Goal: Task Accomplishment & Management: Manage account settings

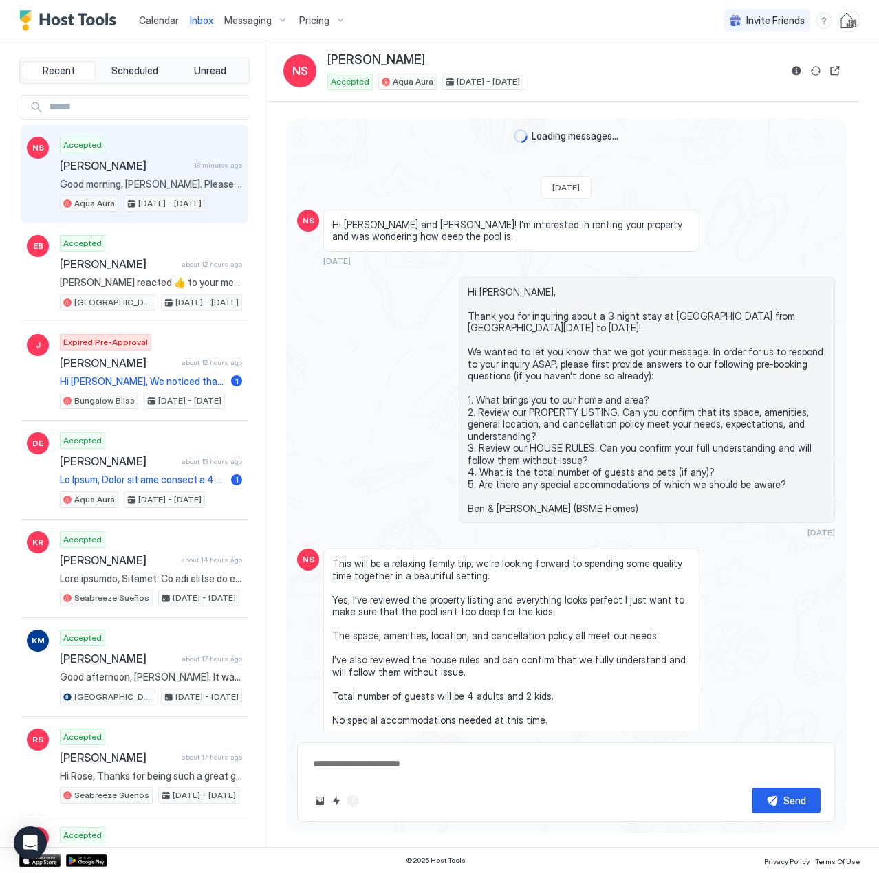
scroll to position [2616, 0]
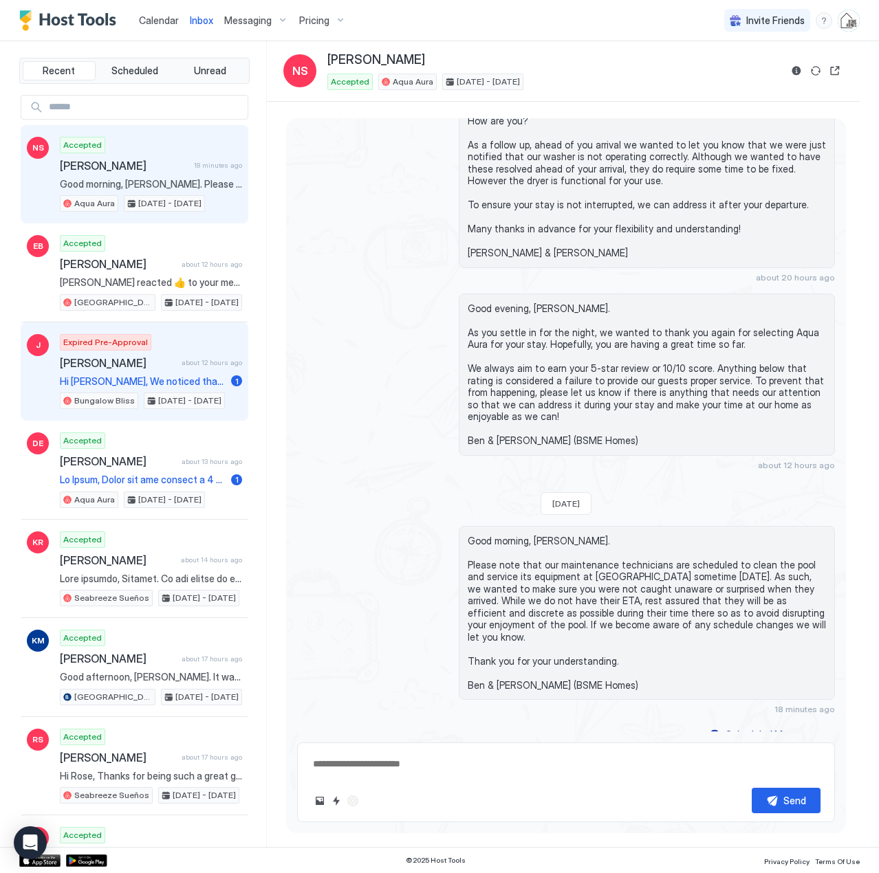
click at [139, 384] on span "Hi [PERSON_NAME], We noticed that you didn’t complete your booking for Bungalow…" at bounding box center [143, 381] width 166 height 12
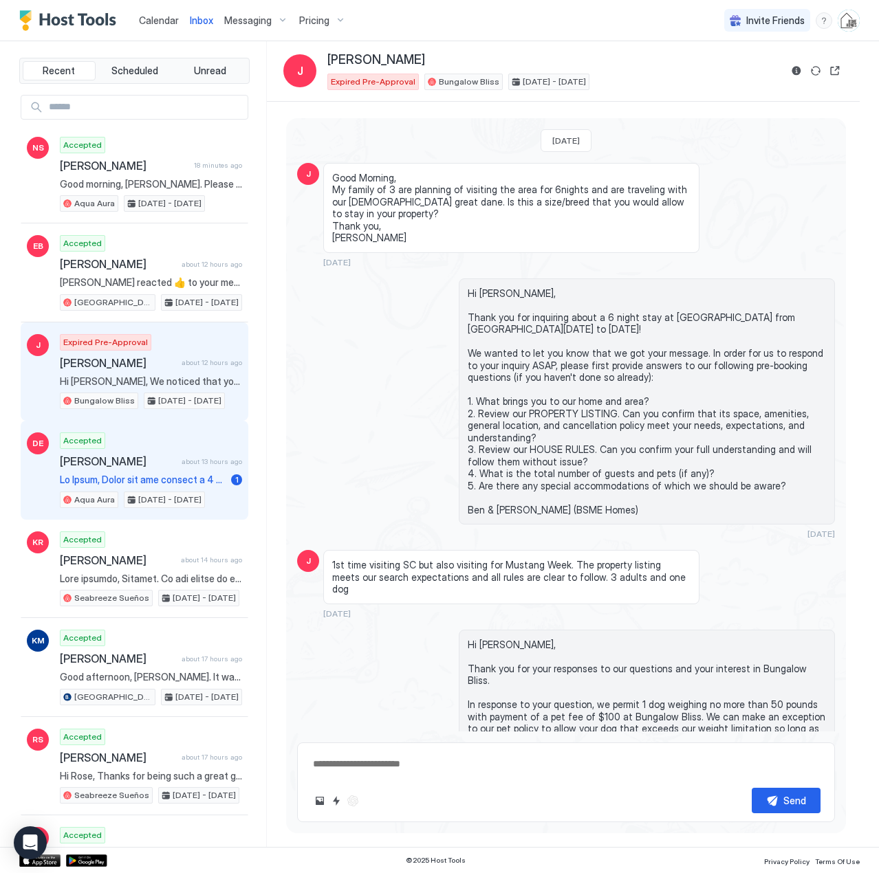
scroll to position [483, 0]
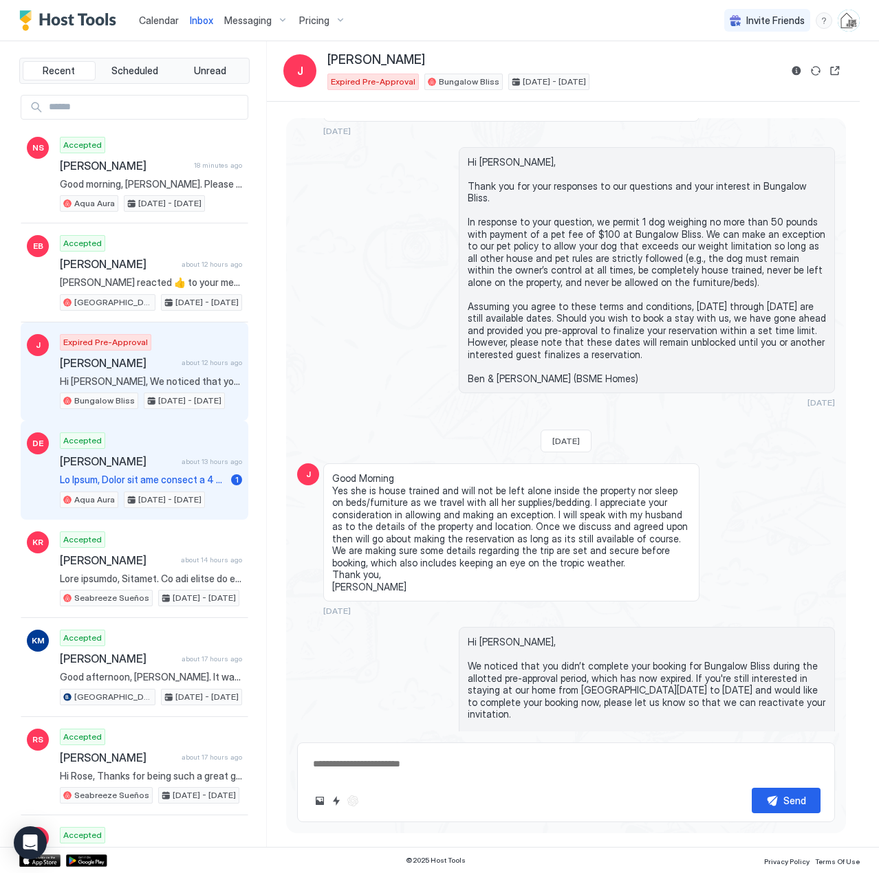
click at [148, 478] on span at bounding box center [143, 480] width 166 height 12
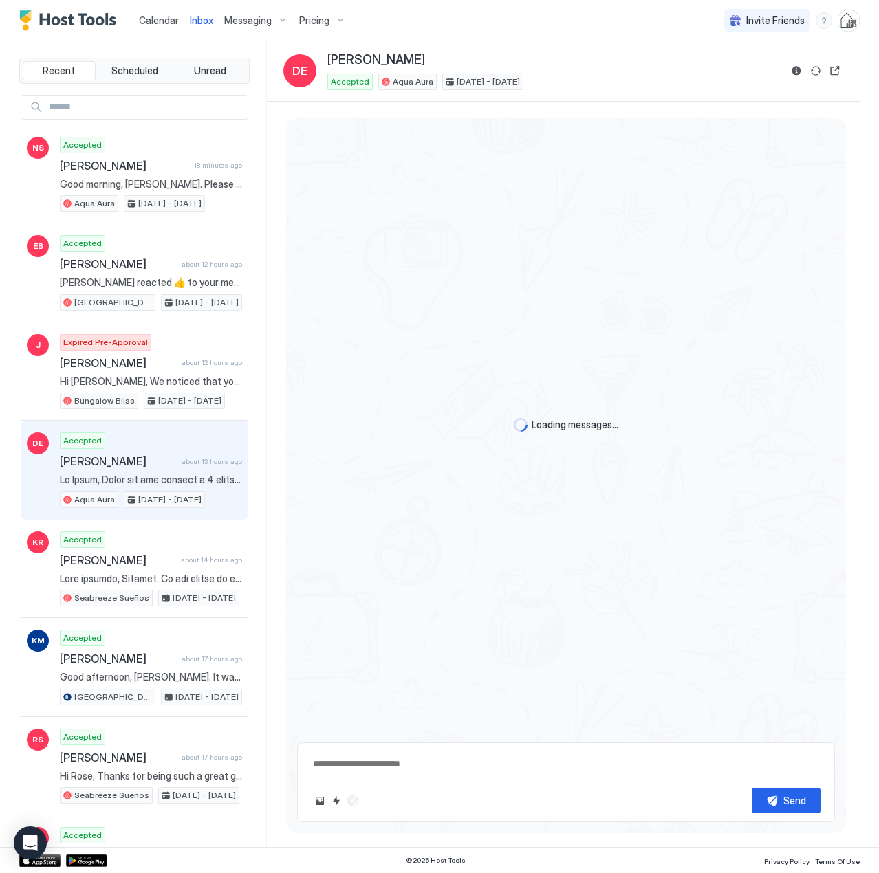
type textarea "*"
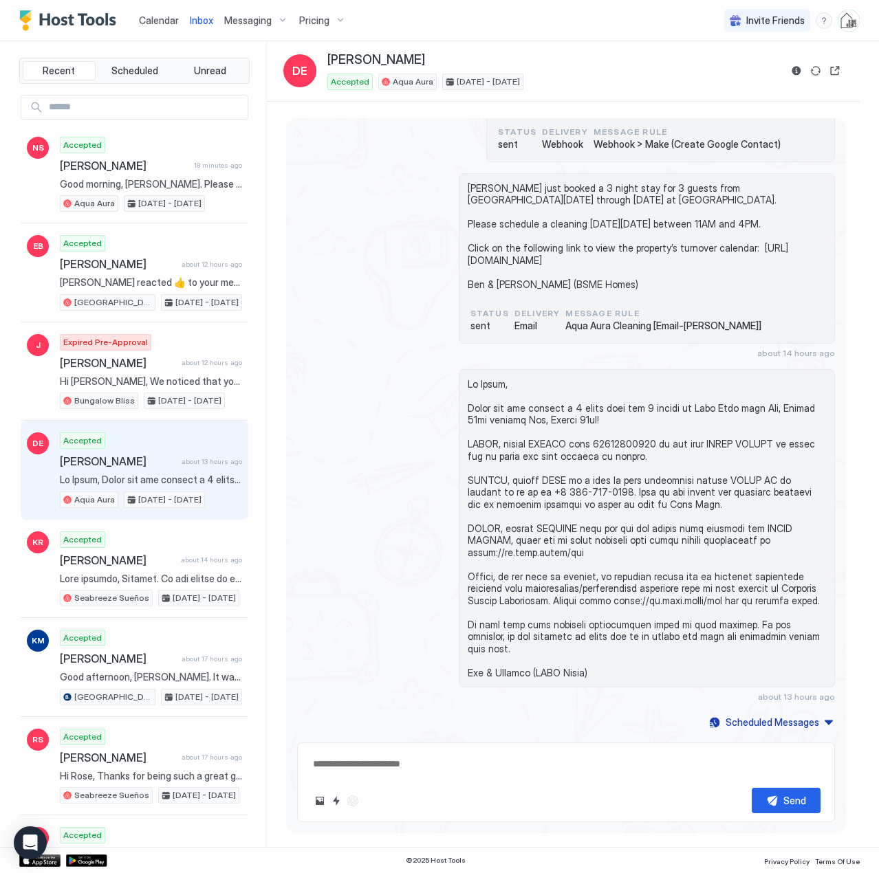
click at [148, 17] on span "Calendar" at bounding box center [159, 20] width 40 height 12
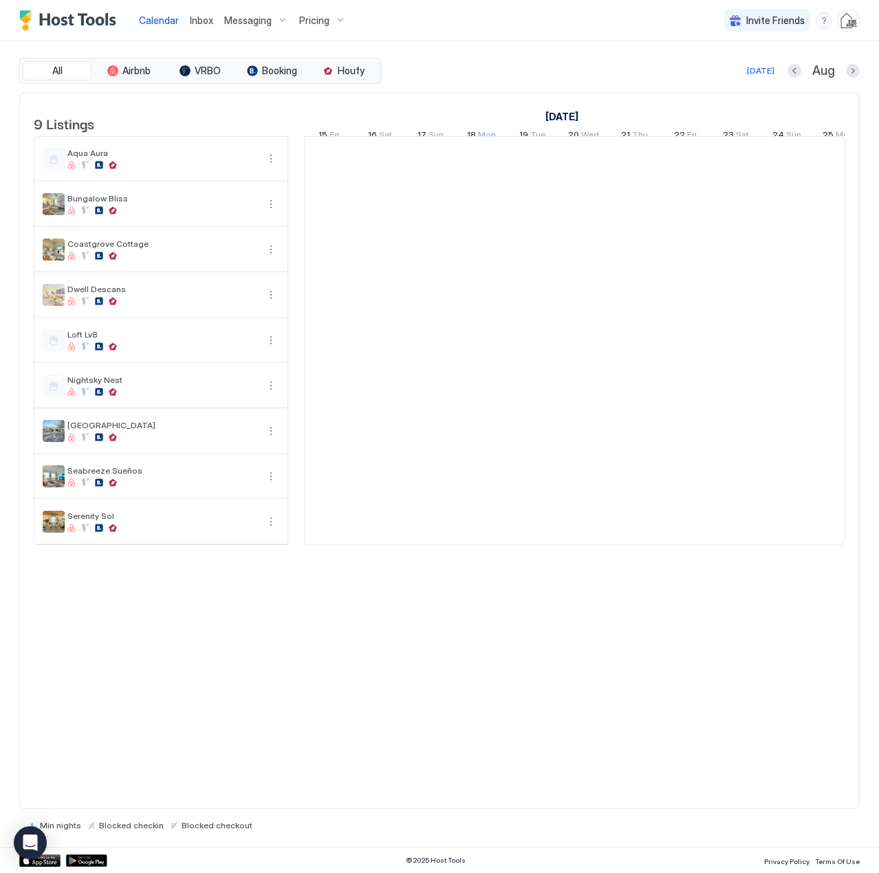
scroll to position [0, 764]
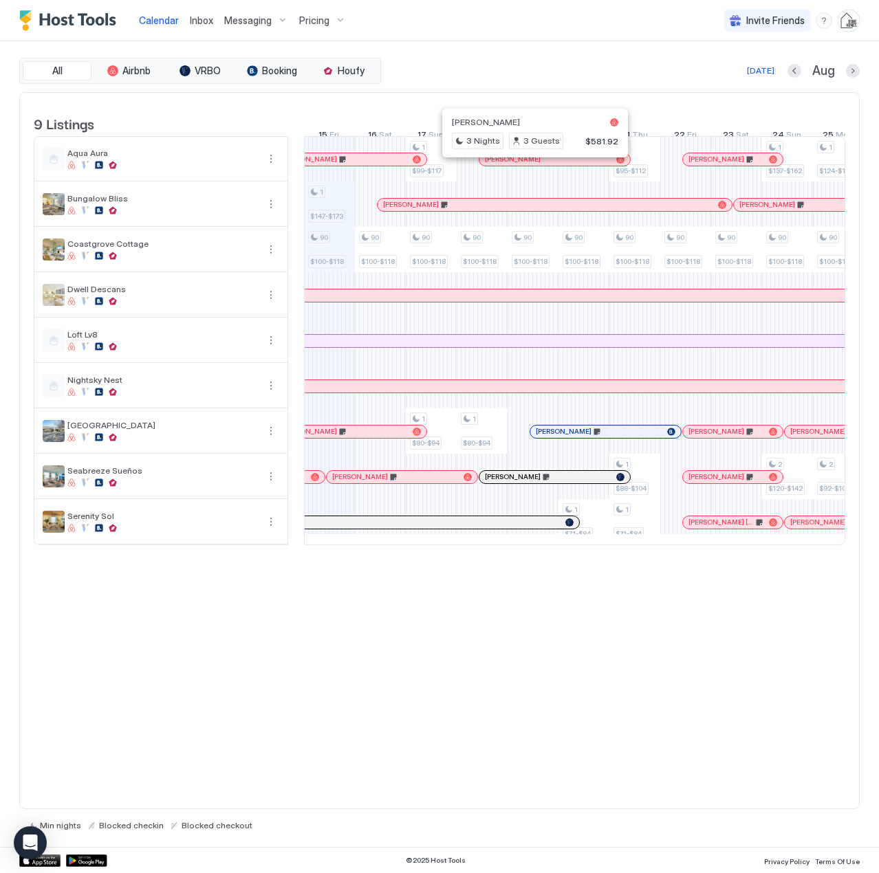
click at [529, 165] on div at bounding box center [529, 159] width 11 height 11
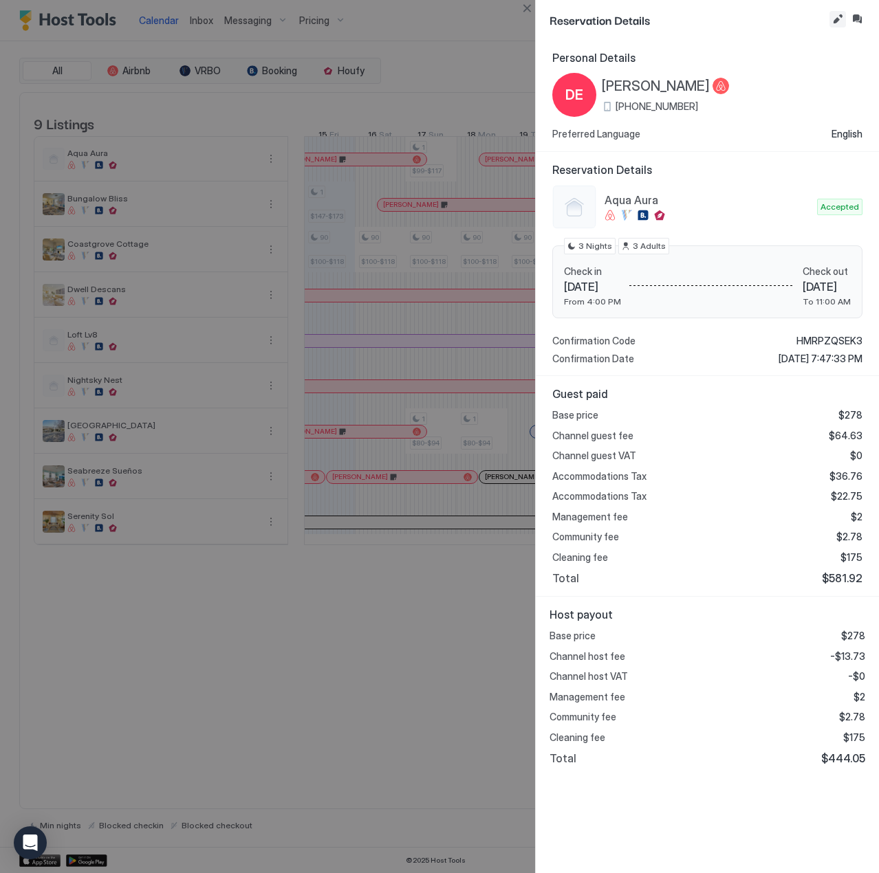
click at [837, 19] on button "Edit reservation" at bounding box center [837, 19] width 16 height 16
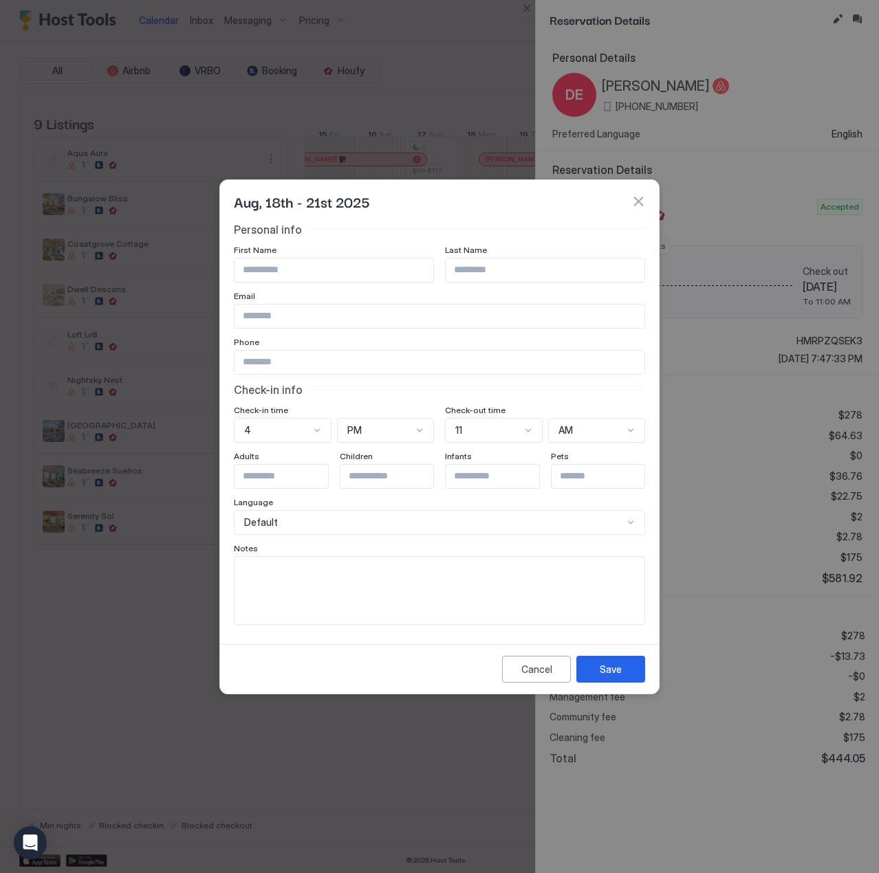
click at [352, 575] on textarea "Input Field" at bounding box center [439, 590] width 410 height 67
type textarea "**********"
click at [600, 659] on button "Save" at bounding box center [610, 669] width 69 height 27
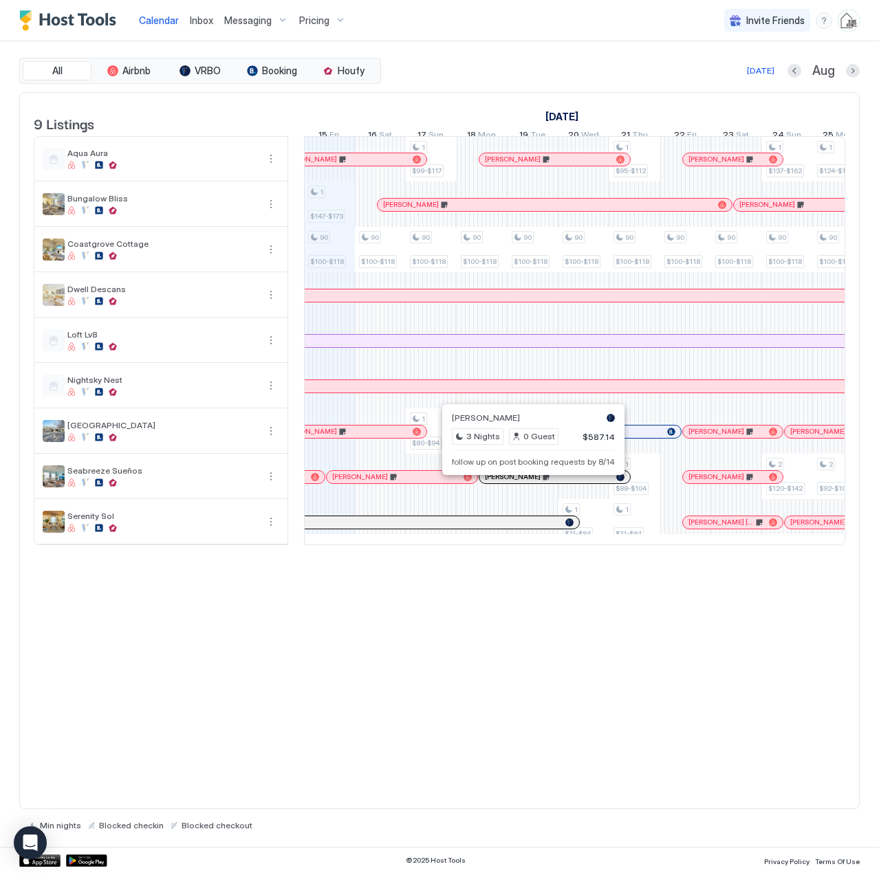
click at [529, 483] on div at bounding box center [528, 477] width 11 height 11
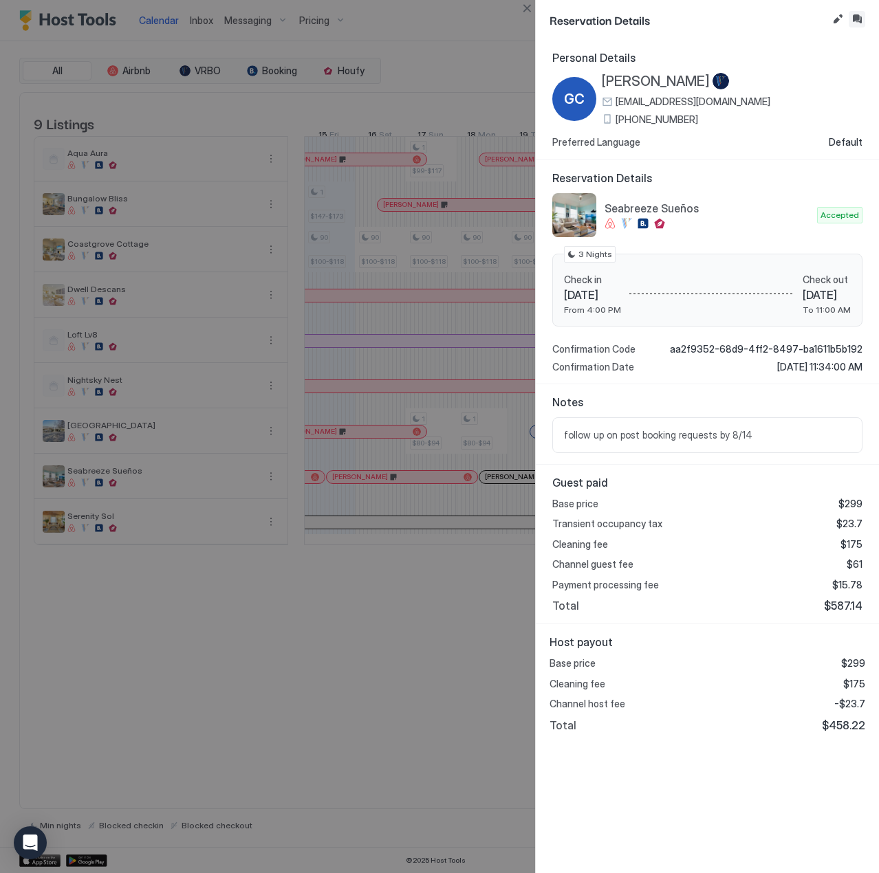
click at [857, 19] on button "Inbox" at bounding box center [856, 19] width 16 height 16
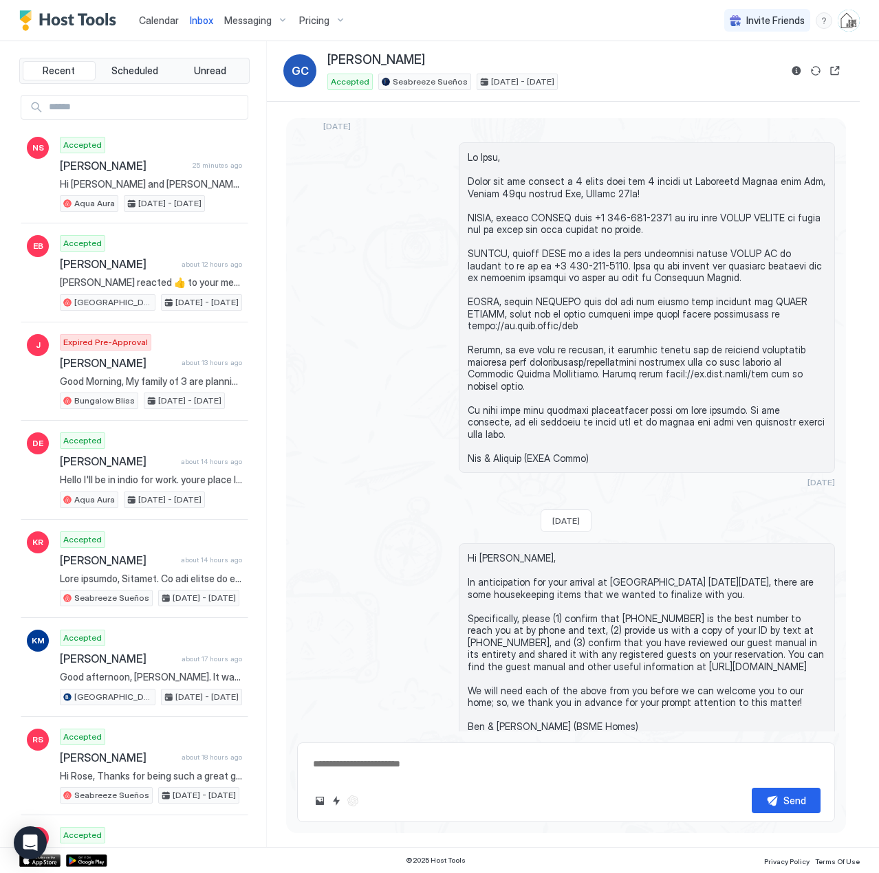
scroll to position [672, 0]
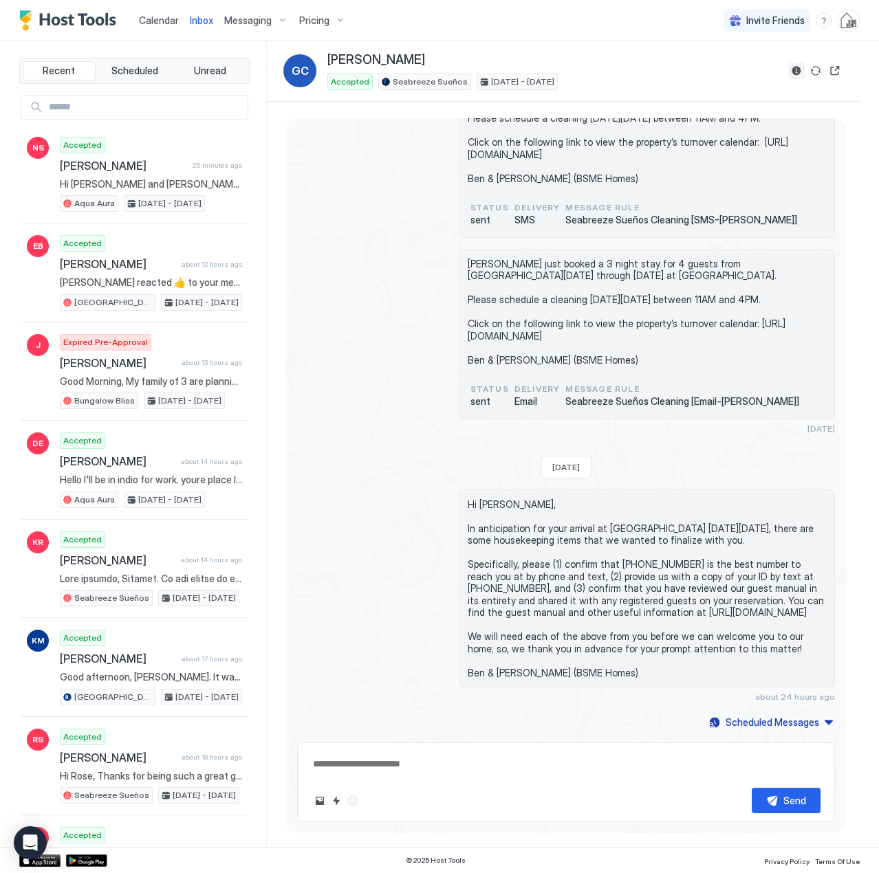
click at [792, 74] on button "Reservation information" at bounding box center [796, 71] width 16 height 16
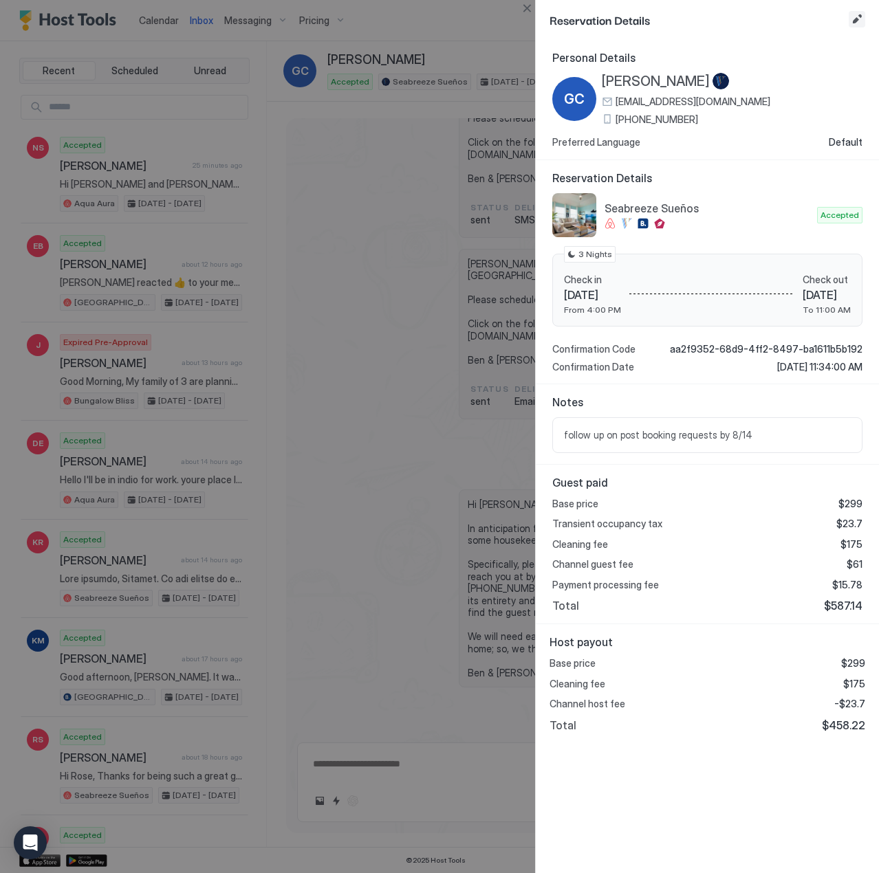
click at [856, 19] on button "Edit reservation" at bounding box center [856, 19] width 16 height 16
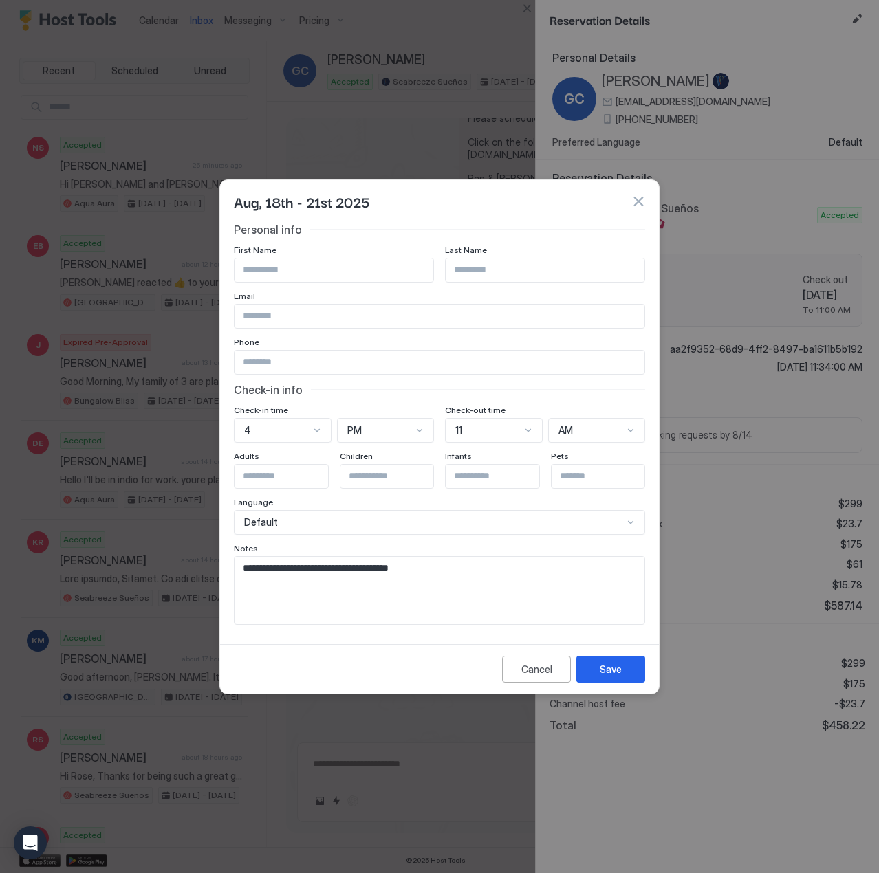
click at [448, 571] on textarea "**********" at bounding box center [439, 590] width 410 height 67
type textarea "**********"
click at [598, 663] on button "Save" at bounding box center [610, 669] width 69 height 27
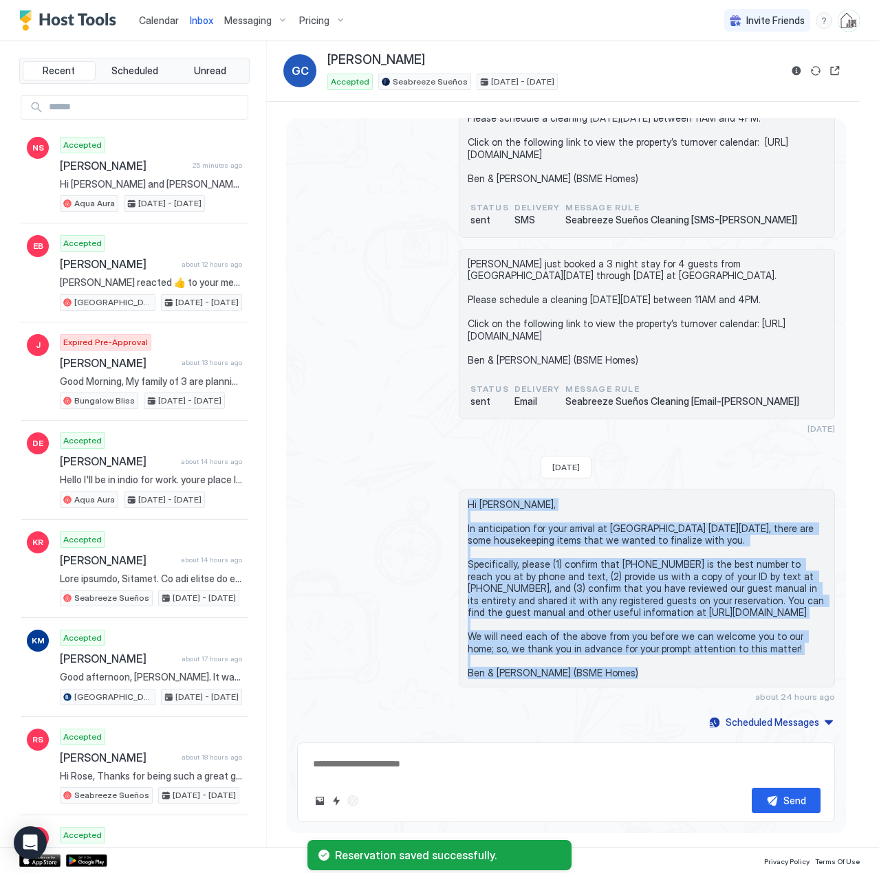
drag, startPoint x: 600, startPoint y: 674, endPoint x: 452, endPoint y: 502, distance: 227.2
click at [452, 502] on div "Hi [PERSON_NAME], In anticipation for your arrival at [GEOGRAPHIC_DATA] [DATE][…" at bounding box center [566, 595] width 538 height 213
copy span "Hi [PERSON_NAME], In anticipation for your arrival at [GEOGRAPHIC_DATA] [DATE][…"
click at [150, 24] on span "Calendar" at bounding box center [159, 20] width 40 height 12
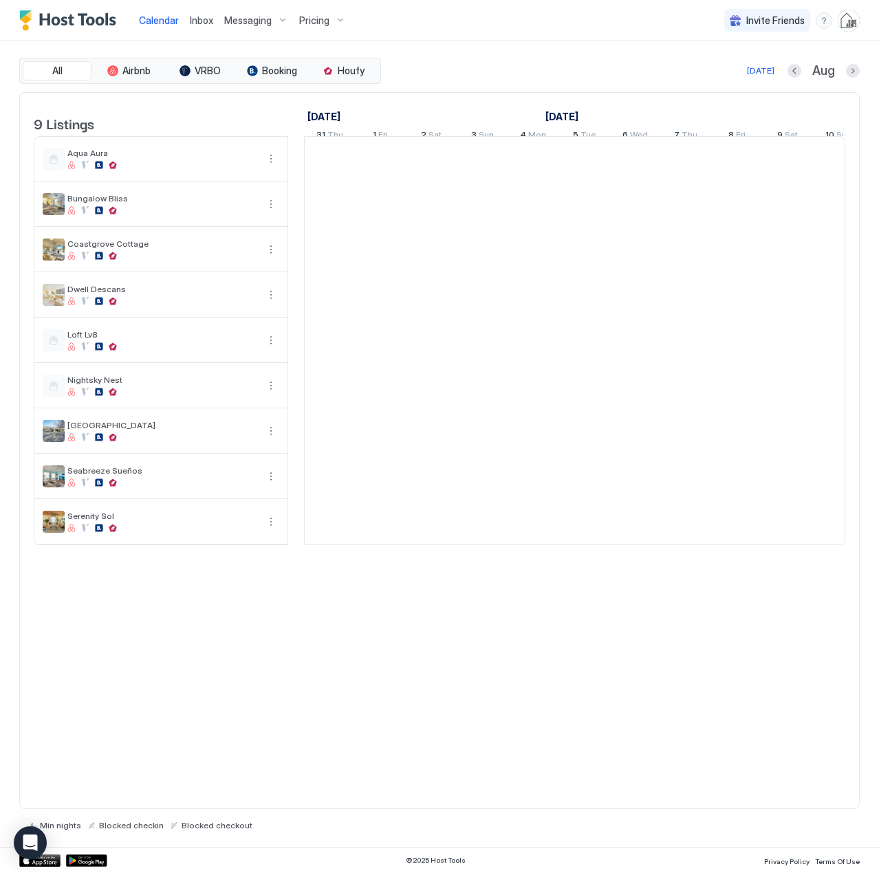
scroll to position [0, 764]
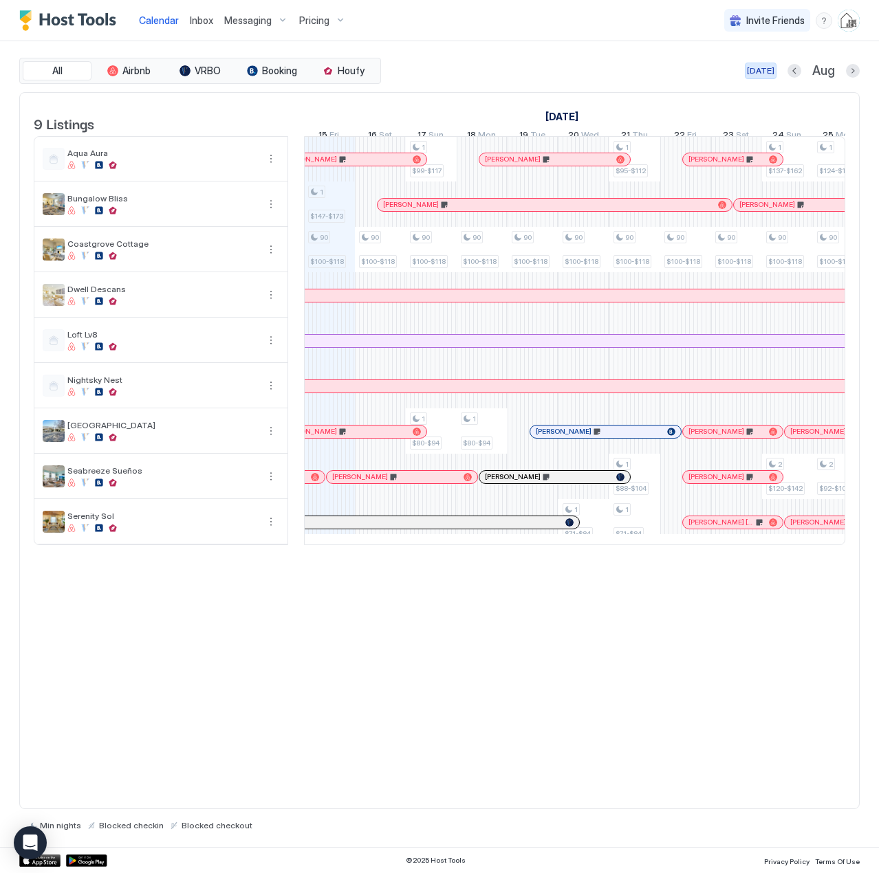
click at [760, 72] on div "[DATE]" at bounding box center [760, 71] width 27 height 12
click at [489, 165] on div at bounding box center [489, 159] width 11 height 11
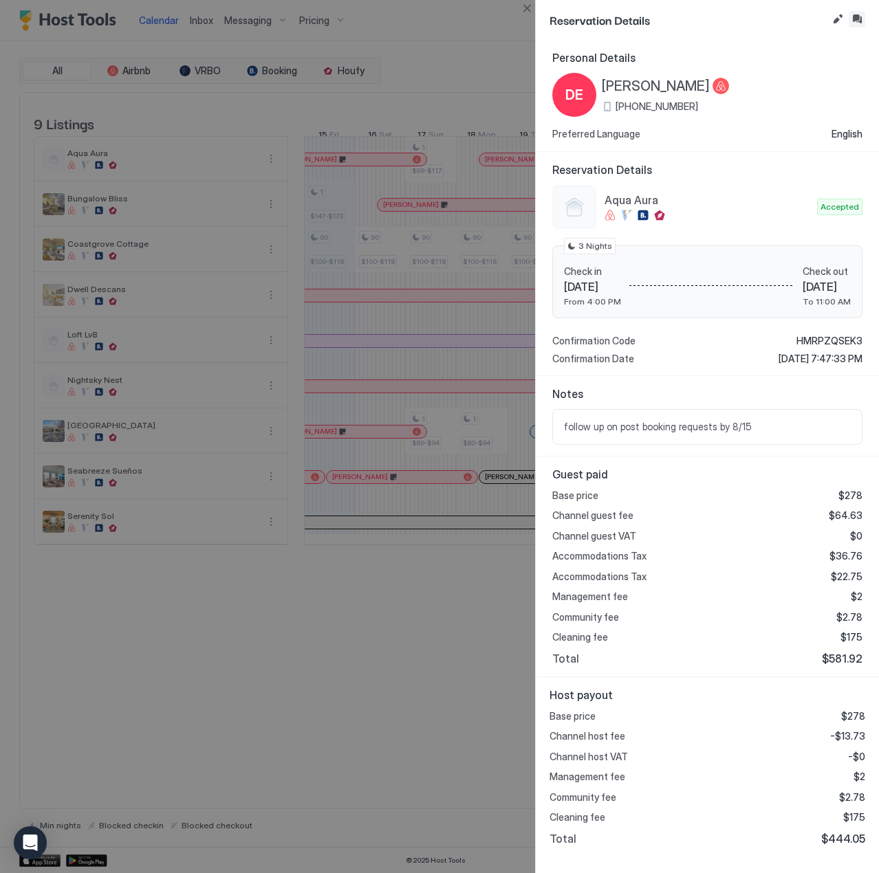
click at [857, 19] on button "Inbox" at bounding box center [856, 19] width 16 height 16
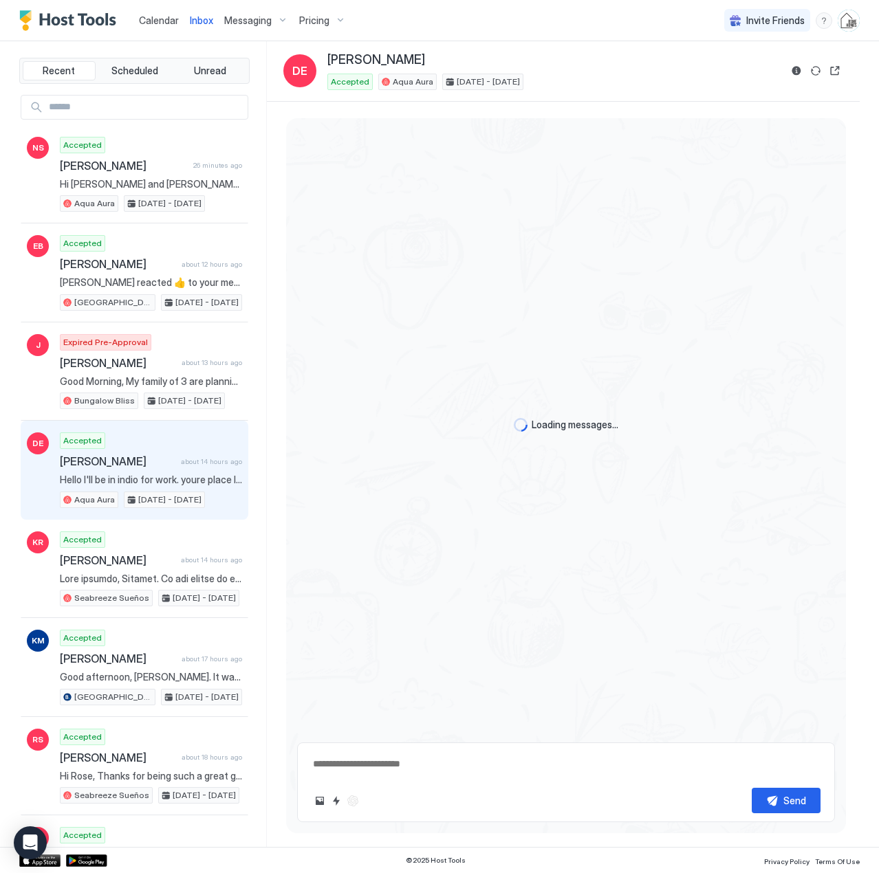
scroll to position [356, 0]
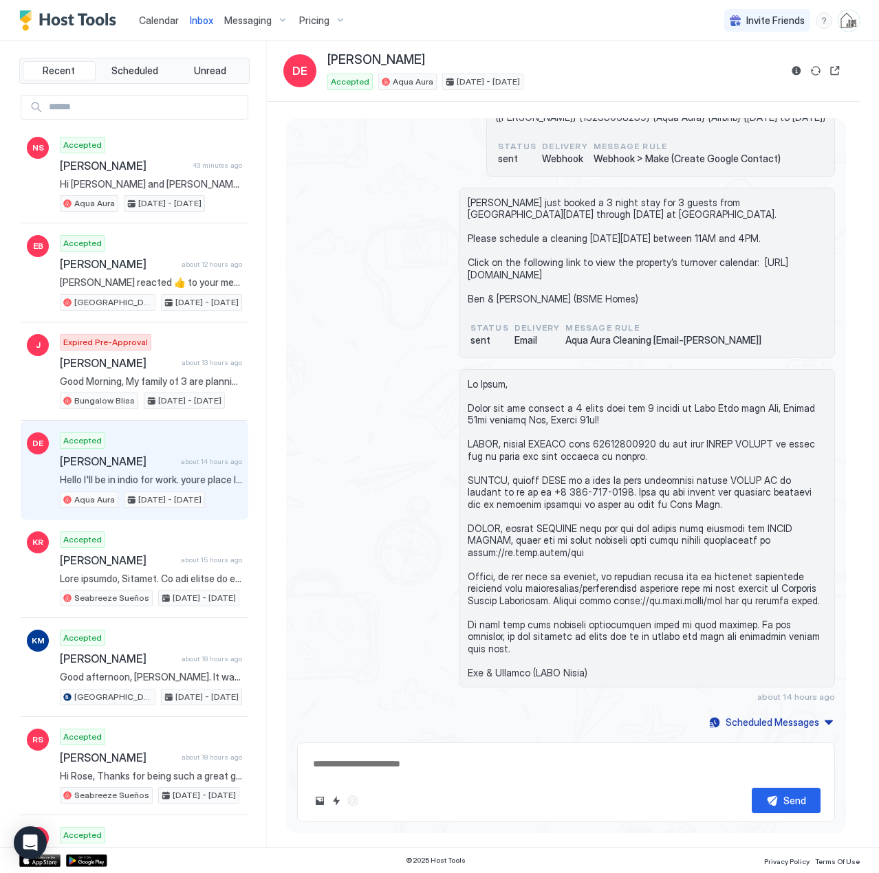
click at [159, 22] on span "Calendar" at bounding box center [159, 20] width 40 height 12
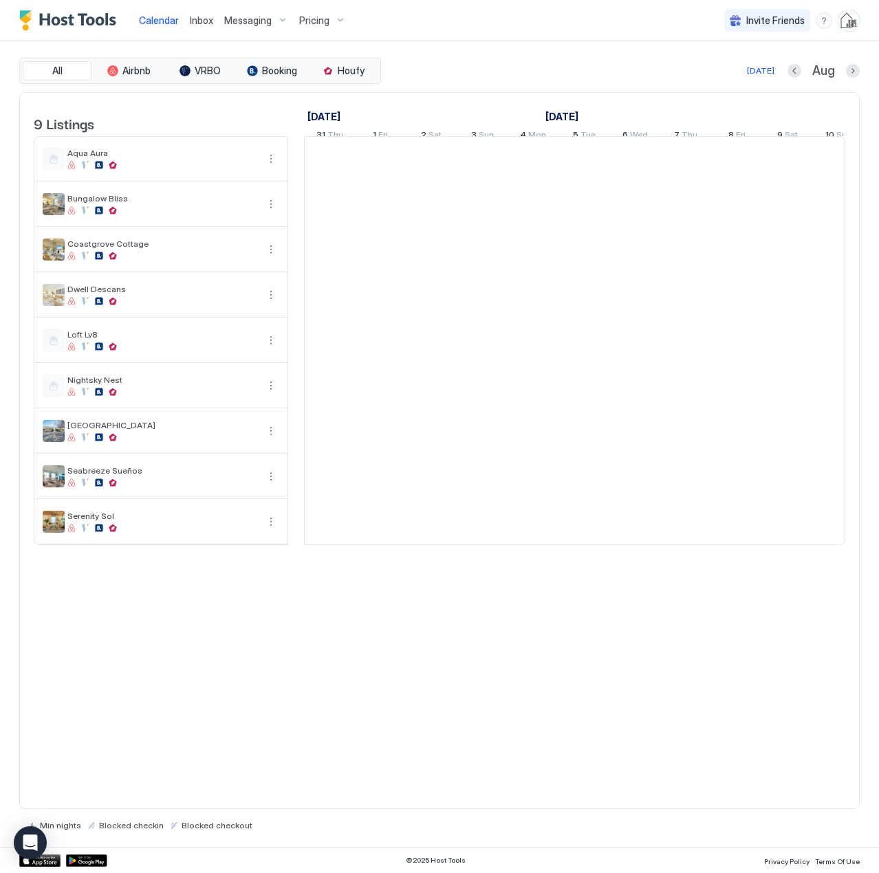
scroll to position [0, 764]
